Goal: Task Accomplishment & Management: Manage account settings

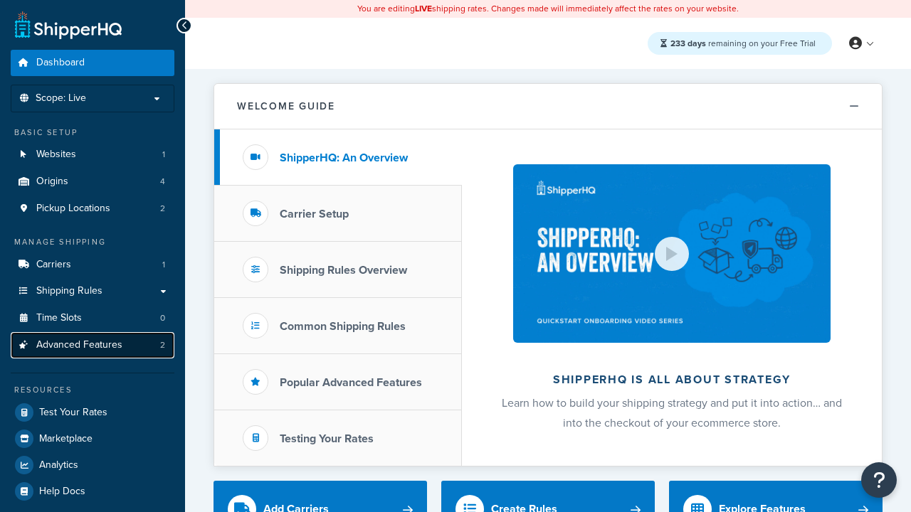
click at [93, 345] on span "Advanced Features" at bounding box center [79, 345] width 86 height 12
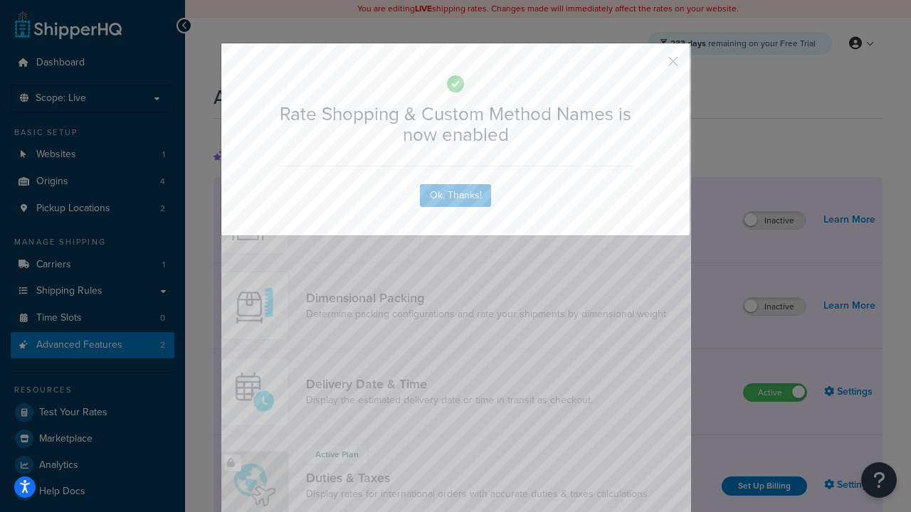
scroll to position [633, 0]
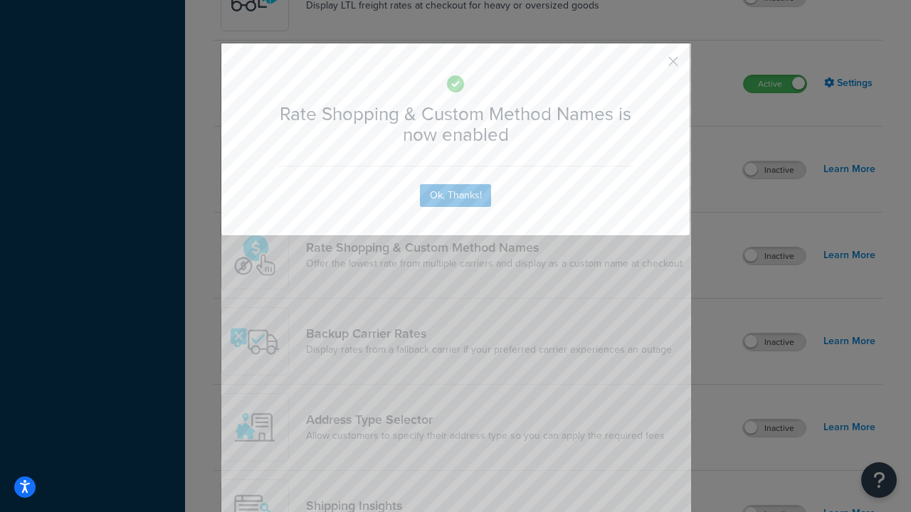
click at [652, 65] on button "button" at bounding box center [652, 67] width 4 height 4
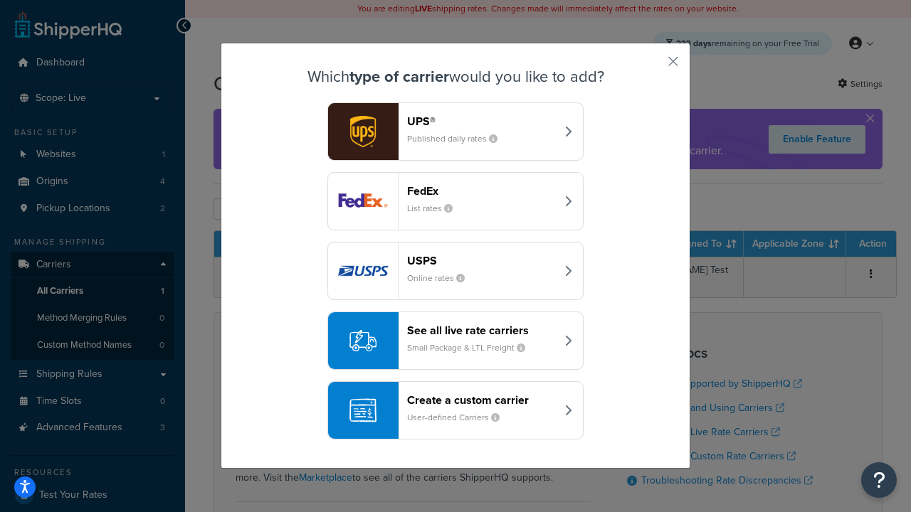
click at [455, 341] on div "See all live rate carriers Small Package & LTL Freight" at bounding box center [481, 341] width 149 height 34
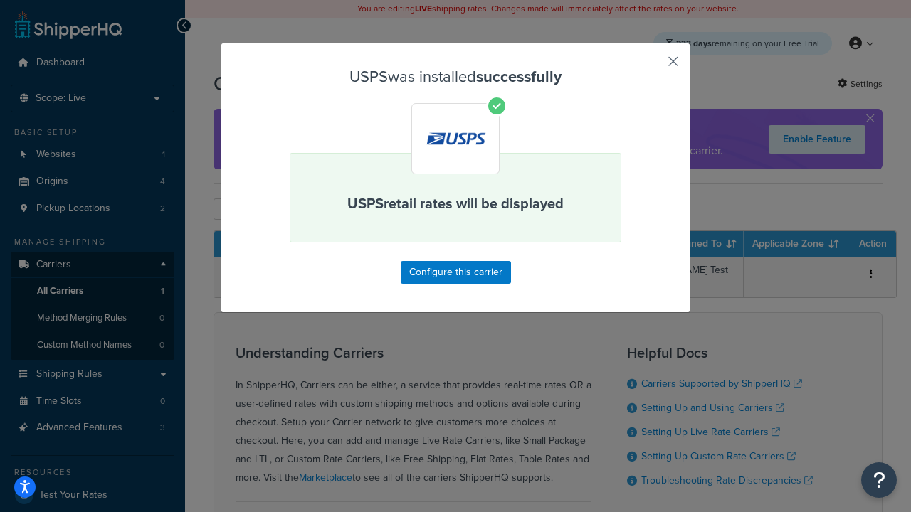
click at [652, 66] on button "button" at bounding box center [652, 67] width 4 height 4
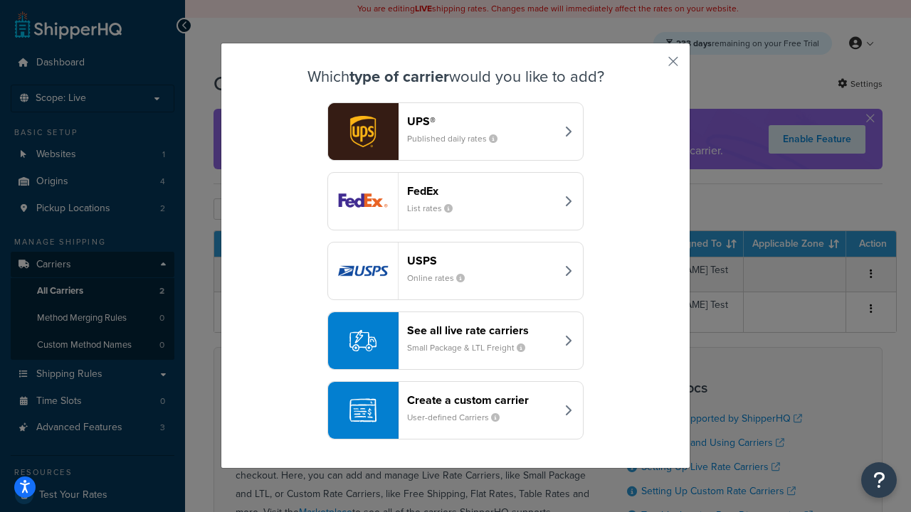
click at [455, 341] on div "See all live rate carriers Small Package & LTL Freight" at bounding box center [481, 341] width 149 height 34
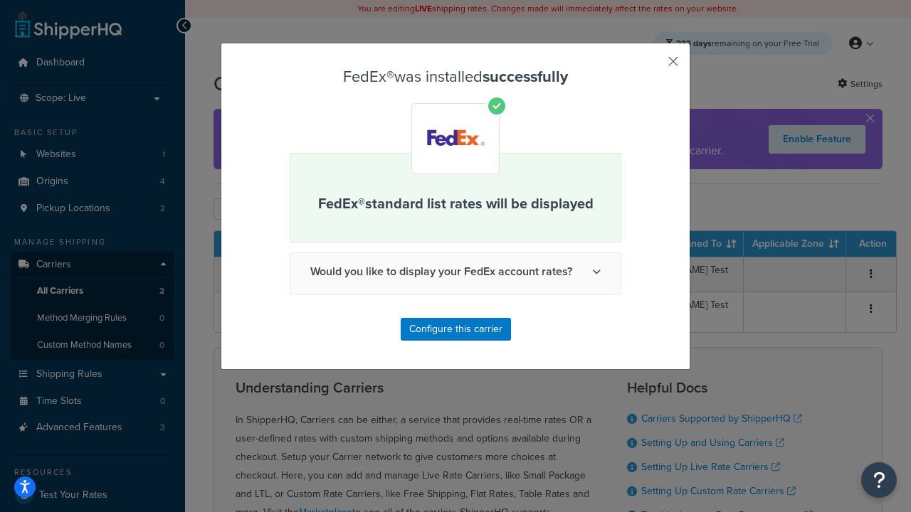
click at [652, 66] on button "button" at bounding box center [652, 67] width 4 height 4
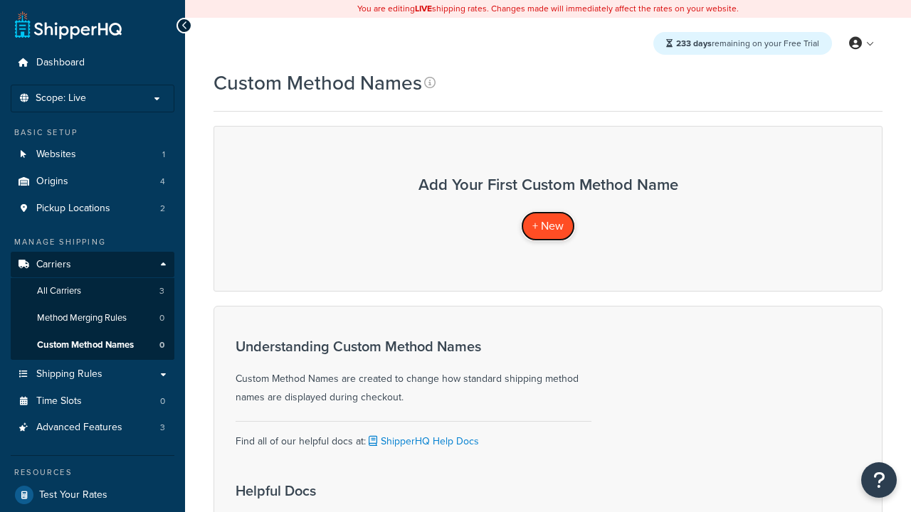
click at [548, 226] on span "+ New" at bounding box center [547, 226] width 31 height 16
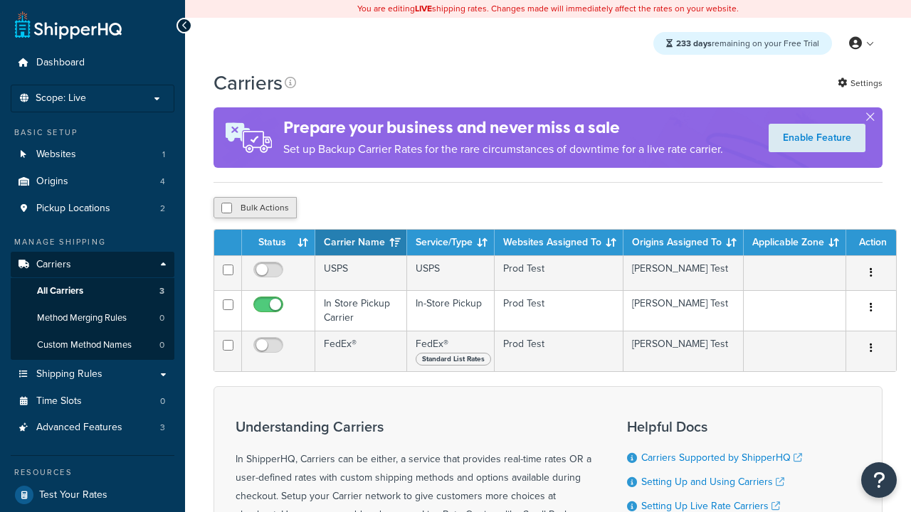
click at [226, 210] on input "checkbox" at bounding box center [226, 208] width 11 height 11
checkbox input "true"
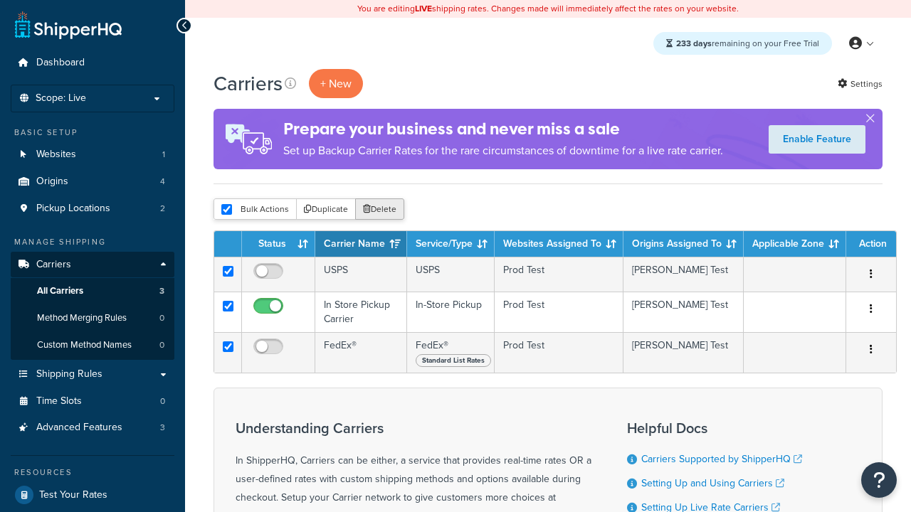
click at [383, 210] on button "Delete" at bounding box center [379, 209] width 49 height 21
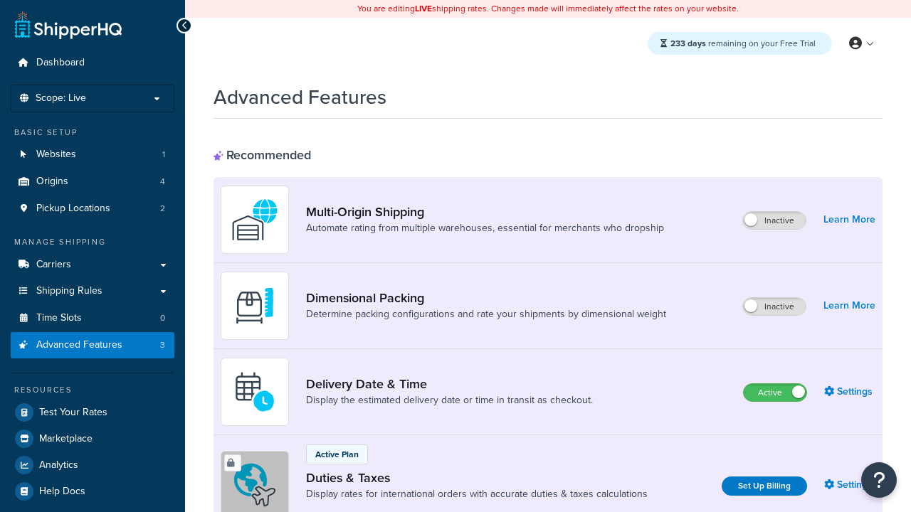
scroll to position [386, 0]
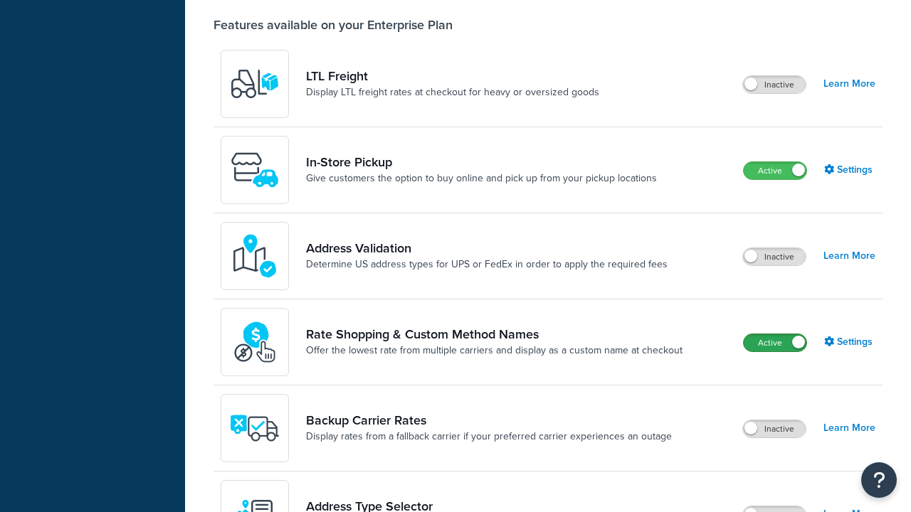
click at [775, 352] on label "Active" at bounding box center [775, 342] width 63 height 17
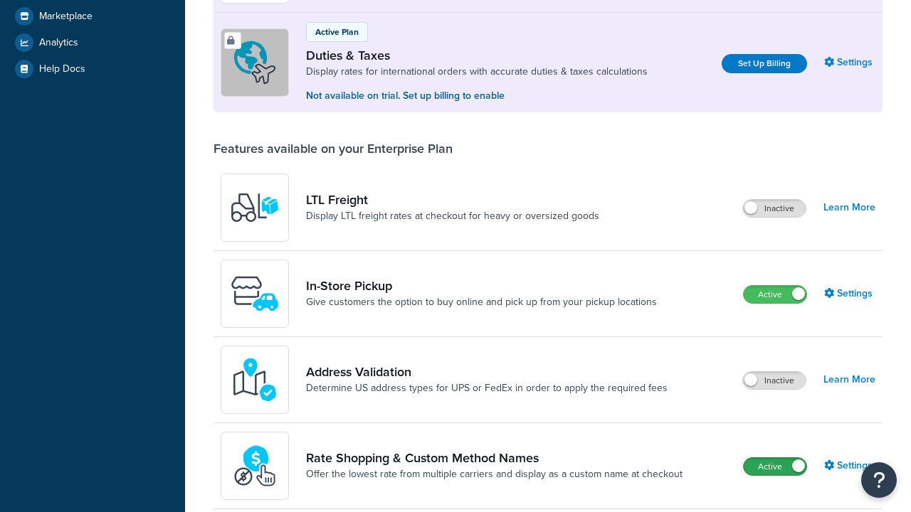
scroll to position [0, 0]
